Goal: Task Accomplishment & Management: Complete application form

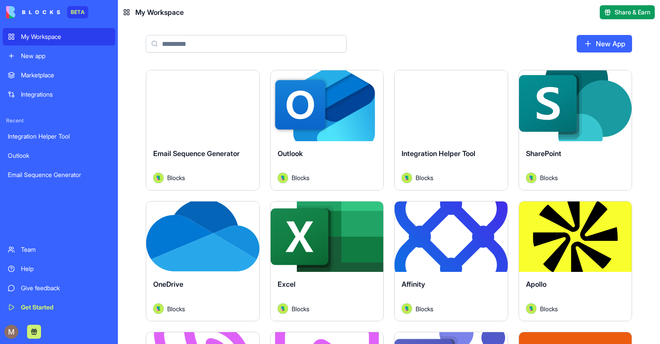
click at [49, 57] on div "New app" at bounding box center [65, 56] width 89 height 9
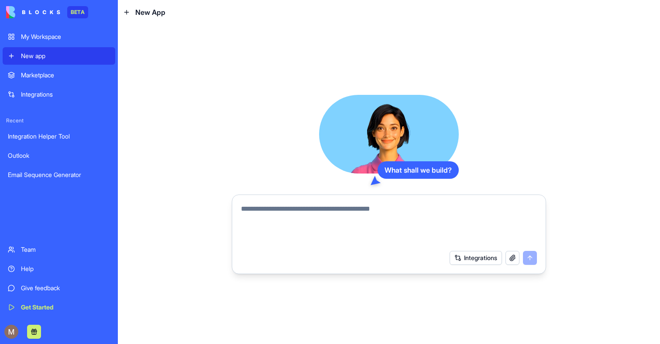
click at [315, 226] on textarea at bounding box center [389, 224] width 296 height 42
type textarea "**********"
click at [456, 262] on button "Integrations" at bounding box center [476, 258] width 52 height 14
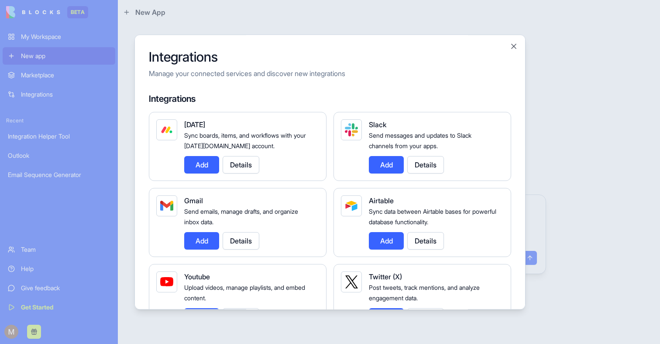
click at [386, 234] on button "Add" at bounding box center [386, 240] width 35 height 17
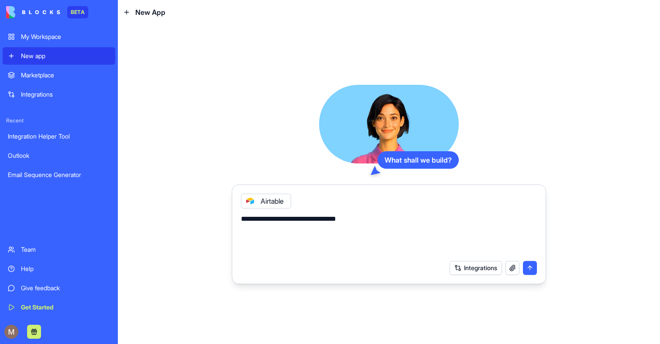
click at [527, 270] on button "submit" at bounding box center [530, 268] width 14 height 14
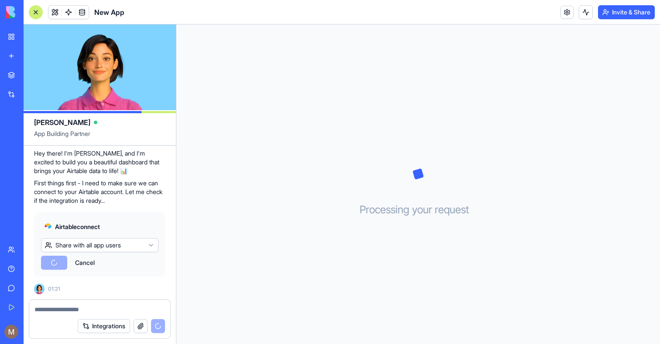
scroll to position [117, 0]
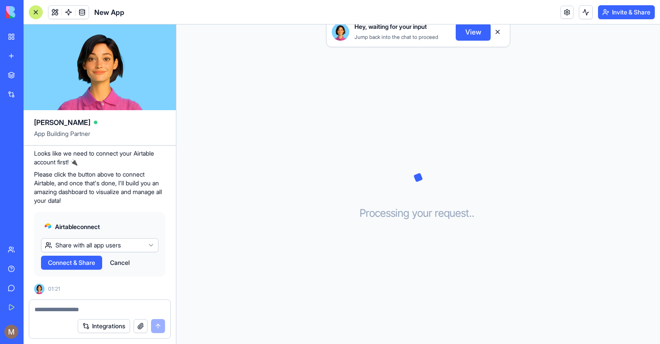
click at [57, 265] on span "Connect & Share" at bounding box center [71, 262] width 47 height 9
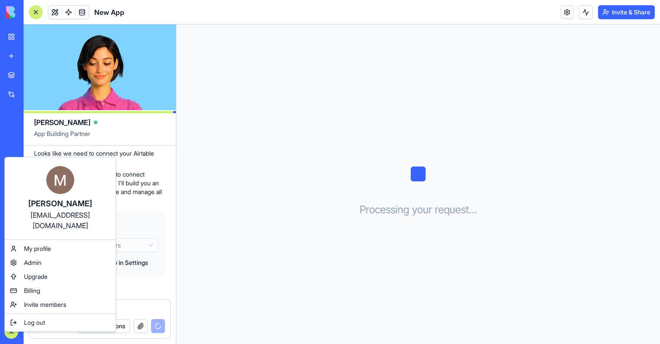
click at [244, 241] on html "BETA My Workspace New app Marketplace Integrations Recent Email Sequence Genera…" at bounding box center [330, 172] width 660 height 344
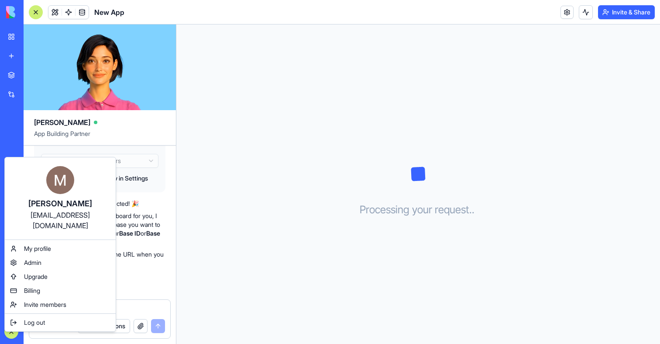
click at [202, 267] on html "BETA My Workspace New app Marketplace Integrations Recent Email Sequence Genera…" at bounding box center [330, 172] width 660 height 344
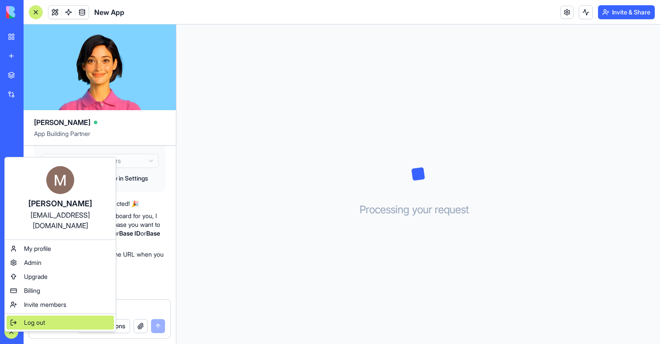
click at [28, 317] on div "Log out" at bounding box center [60, 322] width 107 height 14
